Goal: Task Accomplishment & Management: Complete application form

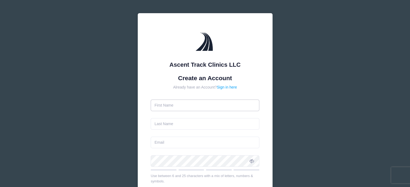
click at [189, 108] on input "text" at bounding box center [205, 106] width 109 height 12
type input "Mladen"
type input "Gajic"
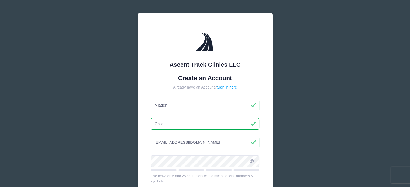
drag, startPoint x: 202, startPoint y: 142, endPoint x: 146, endPoint y: 142, distance: 56.1
click at [146, 142] on div "Ascent Track Clinics LLC Create an Account Already have an Account? Sign in her…" at bounding box center [205, 140] width 135 height 254
type input "М"
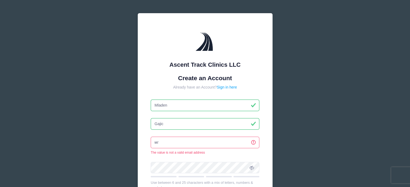
type input "м"
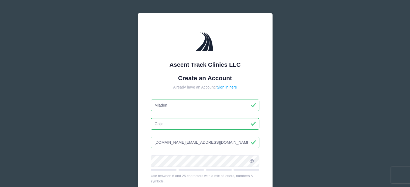
type input "mgajic.tf@gmail.com"
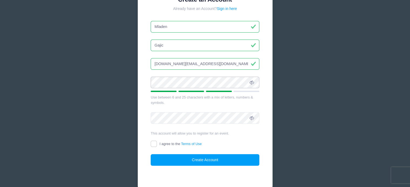
scroll to position [79, 0]
click at [251, 120] on icon at bounding box center [252, 118] width 4 height 4
click at [154, 144] on input "I agree to the Terms of Use" at bounding box center [154, 144] width 6 height 6
checkbox input "true"
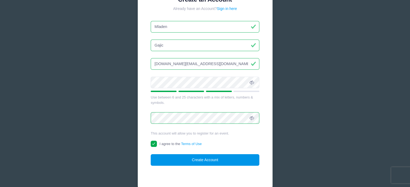
click at [193, 158] on button "Create Account" at bounding box center [205, 160] width 109 height 12
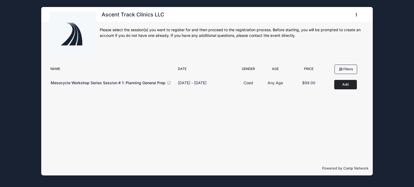
click at [356, 15] on icon "button" at bounding box center [358, 15] width 4 height 0
click at [323, 29] on link "My Account" at bounding box center [331, 28] width 62 height 10
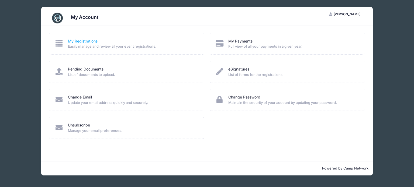
click at [77, 43] on link "My Registrations" at bounding box center [83, 42] width 30 height 6
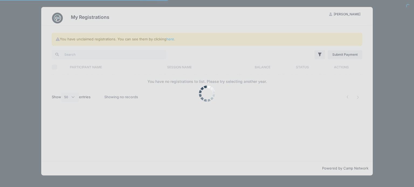
select select "50"
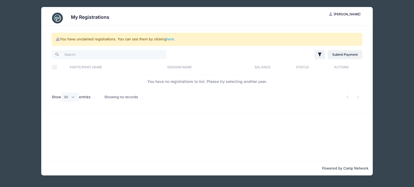
click at [56, 66] on input "Select All" at bounding box center [54, 67] width 5 height 5
checkbox input "false"
click at [19, 48] on div "My Registrations MG Mladen Gajic My Account Logout You have unclaimed registrat…" at bounding box center [207, 91] width 398 height 183
click at [394, 18] on div "My Registrations MG Mladen Gajic My Account Logout You have unclaimed registrat…" at bounding box center [207, 91] width 398 height 183
